Goal: Transaction & Acquisition: Subscribe to service/newsletter

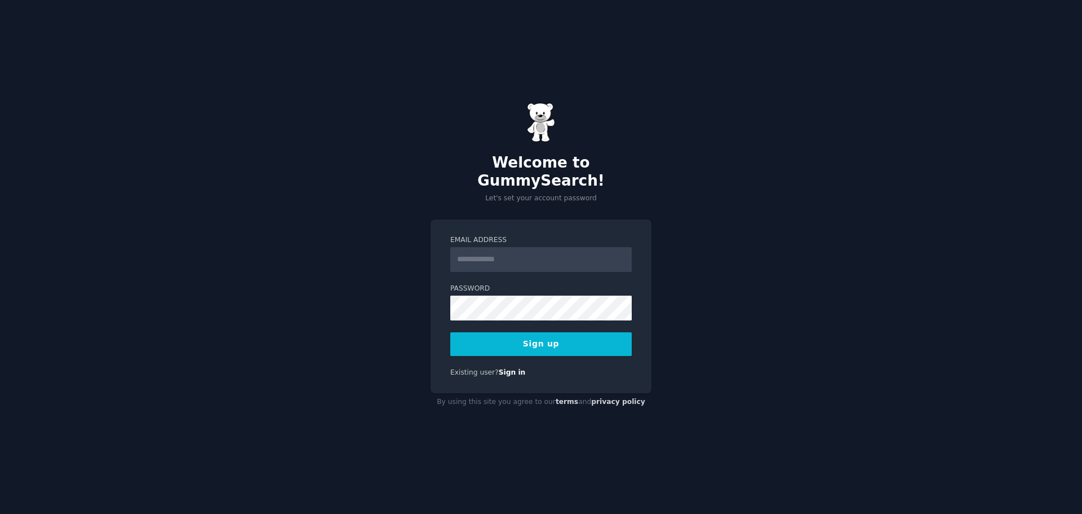
click at [544, 249] on input "Email Address" at bounding box center [541, 259] width 182 height 25
type input "**********"
click at [592, 338] on button "Sign up" at bounding box center [541, 344] width 182 height 24
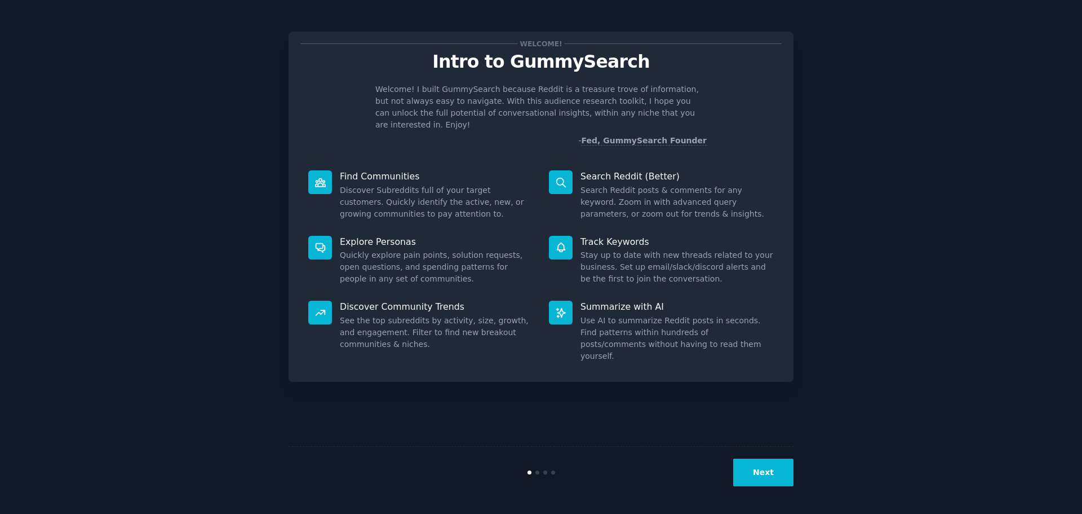
click at [790, 476] on button "Next" at bounding box center [763, 472] width 60 height 28
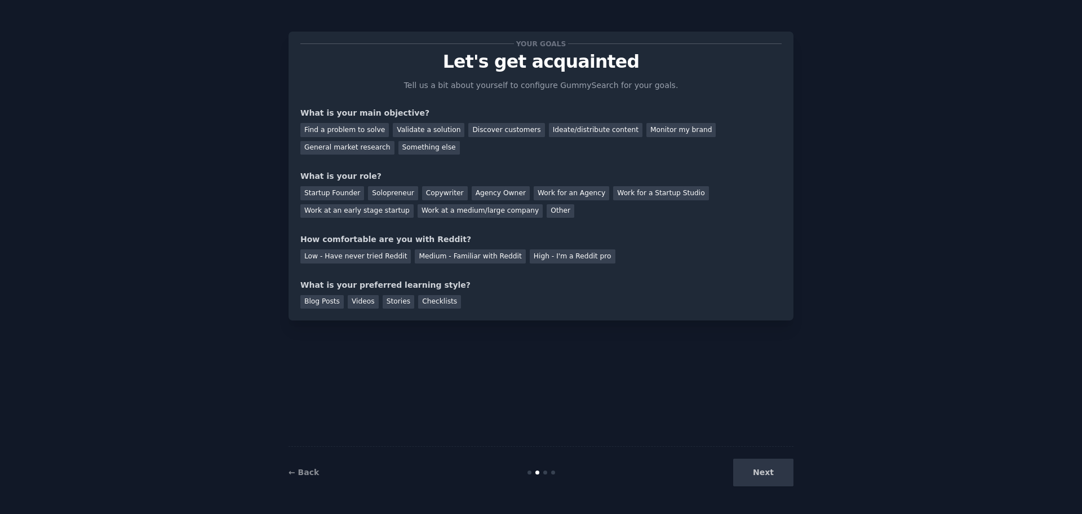
click at [766, 477] on div "Next" at bounding box center [709, 472] width 169 height 28
click at [767, 476] on div "Next" at bounding box center [709, 472] width 169 height 28
click at [566, 277] on div "Your goals Let's get acquainted Tell us a bit about yourself to configure Gummy…" at bounding box center [540, 175] width 481 height 265
click at [395, 141] on div "General market research" at bounding box center [347, 148] width 94 height 14
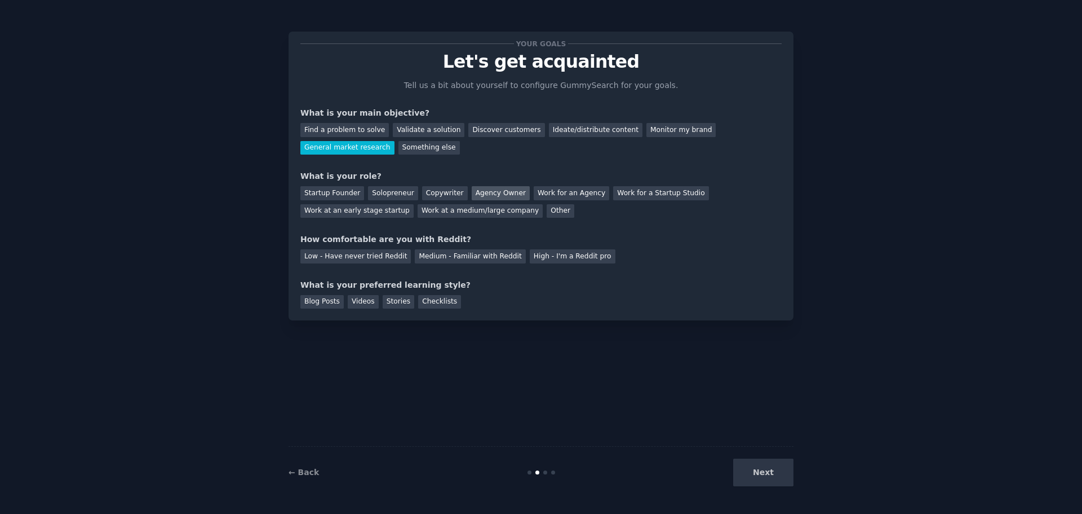
click at [484, 186] on div "Agency Owner" at bounding box center [501, 193] width 58 height 14
click at [458, 261] on div "Medium - Familiar with Reddit" at bounding box center [470, 256] width 110 height 14
click at [423, 299] on div "Checklists" at bounding box center [439, 302] width 43 height 14
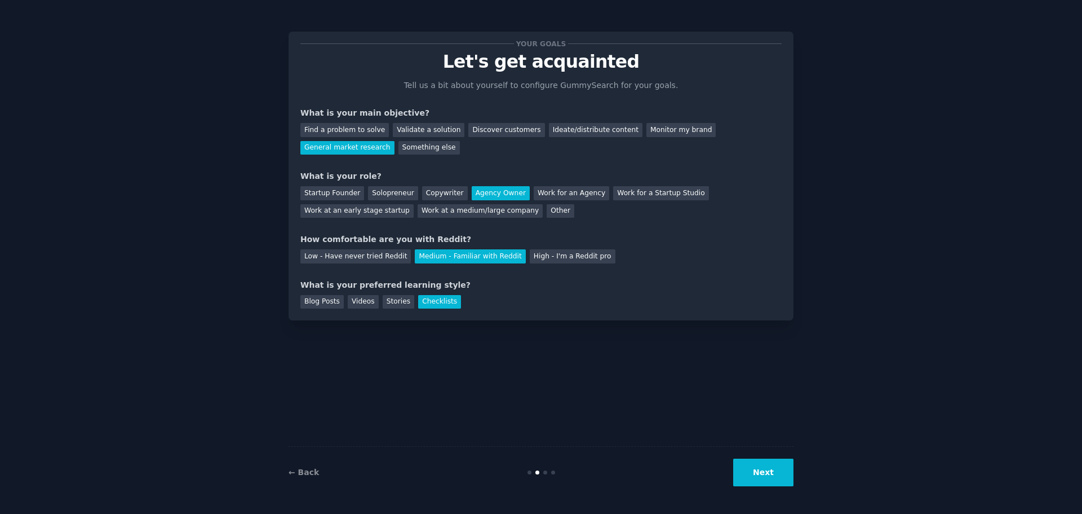
click at [775, 467] on button "Next" at bounding box center [763, 472] width 60 height 28
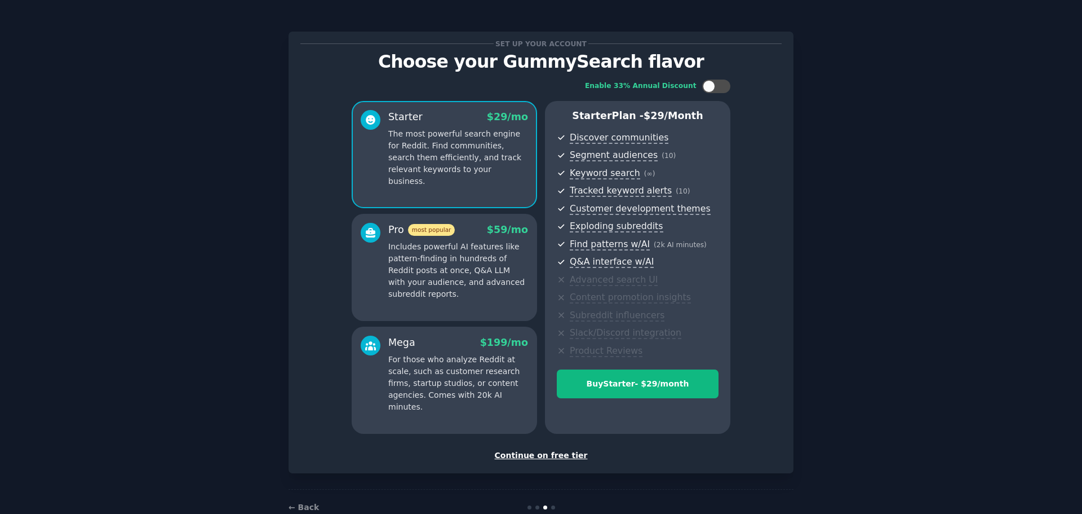
click at [554, 452] on div "Continue on free tier" at bounding box center [540, 455] width 481 height 12
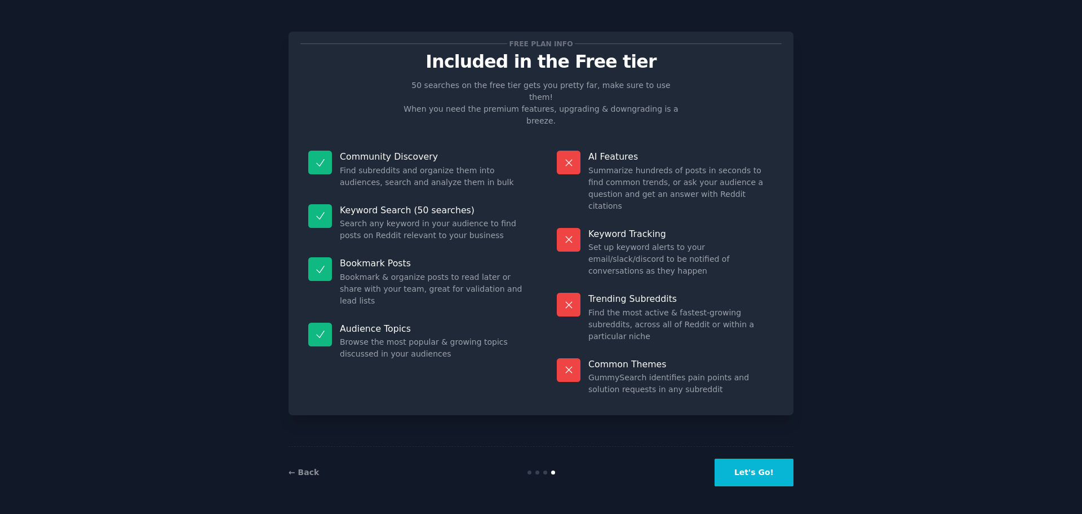
click at [764, 472] on button "Let's Go!" at bounding box center [754, 472] width 79 height 28
